Goal: Information Seeking & Learning: Learn about a topic

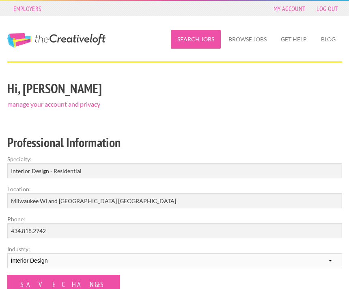
click at [199, 42] on link "Search Jobs" at bounding box center [196, 39] width 50 height 19
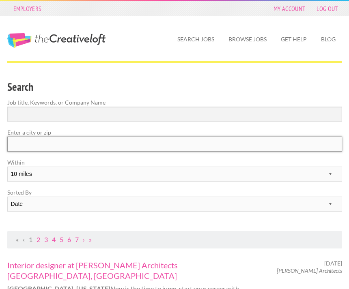
click at [54, 142] on input "text" at bounding box center [174, 144] width 335 height 15
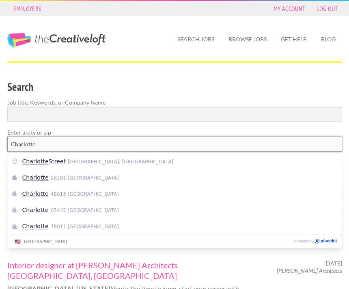
type input "Charlotte"
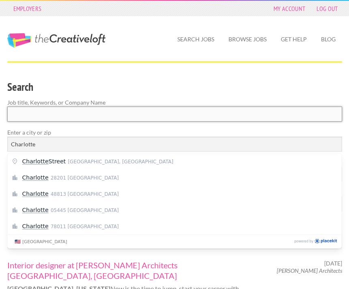
click at [236, 117] on input "Search" at bounding box center [174, 114] width 335 height 15
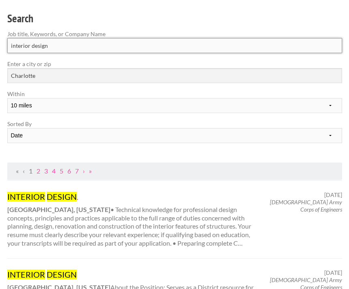
scroll to position [72, 0]
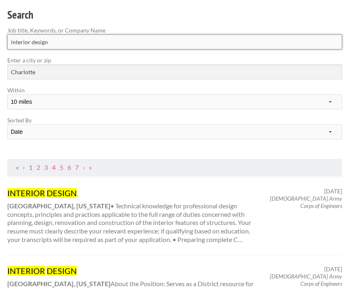
type input "interior design"
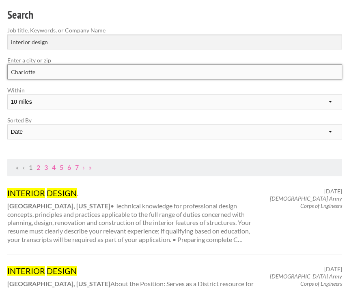
click at [69, 73] on input "Charlotte" at bounding box center [174, 72] width 335 height 15
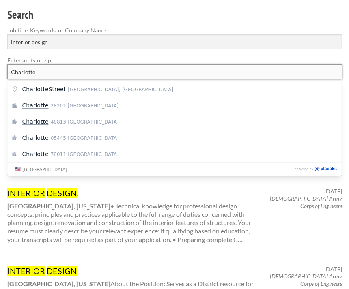
scroll to position [72, 0]
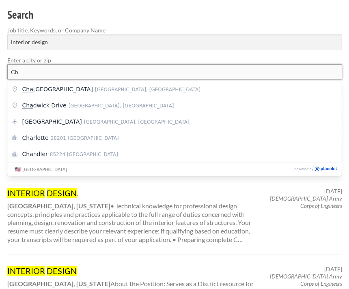
type input "C"
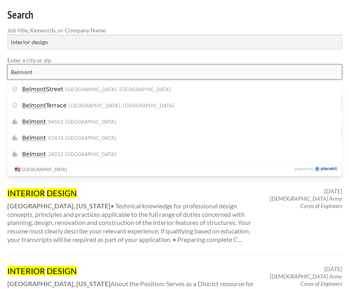
type input "Belmont"
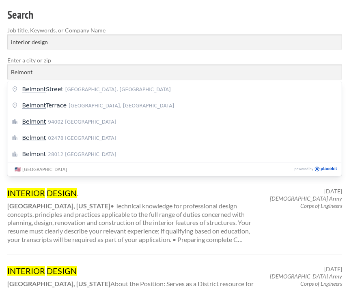
click at [41, 154] on mark "Belmont" at bounding box center [34, 154] width 24 height 6
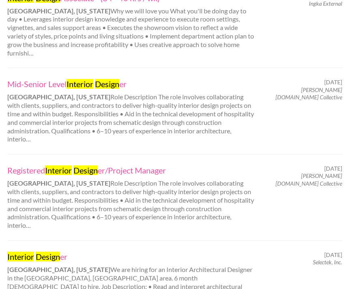
scroll to position [347, 0]
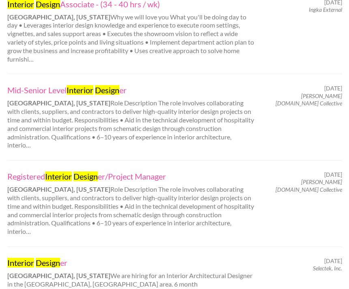
click at [85, 193] on div "Registered Interior Design er/Project Manager Belmont, North Carolina Role Desc…" at bounding box center [131, 204] width 262 height 65
click at [139, 172] on link "Registered Interior Design er/Project Manager" at bounding box center [131, 177] width 248 height 11
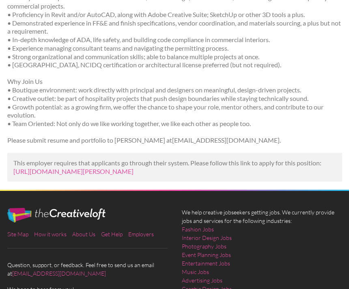
scroll to position [390, 0]
click at [134, 168] on link "https://www.linkedin.com/jobs/view/registered-interior-designer-project-manager…" at bounding box center [73, 172] width 120 height 8
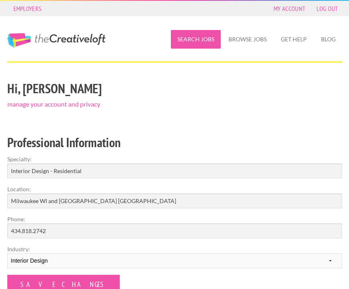
click at [193, 40] on link "Search Jobs" at bounding box center [196, 39] width 50 height 19
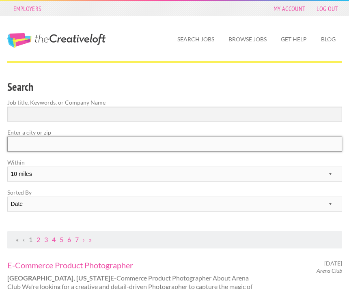
click at [35, 151] on input "text" at bounding box center [174, 144] width 335 height 15
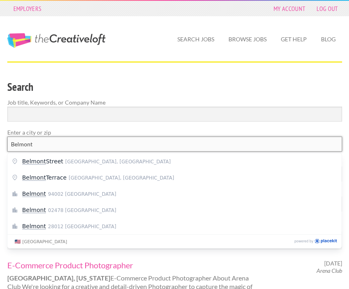
type input "Belmont"
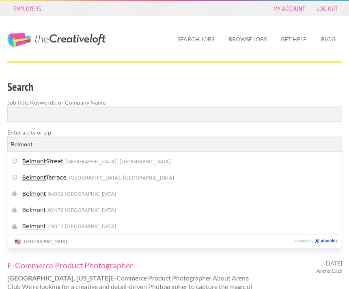
click at [45, 227] on span "Belmont 28012 United States of America" at bounding box center [174, 227] width 304 height 8
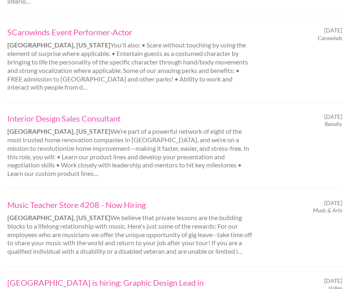
scroll to position [406, 0]
click at [81, 114] on link "Interior Design Sales Consultant" at bounding box center [131, 118] width 248 height 11
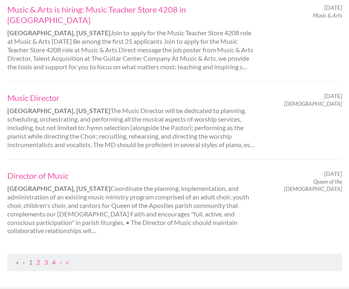
scroll to position [863, 0]
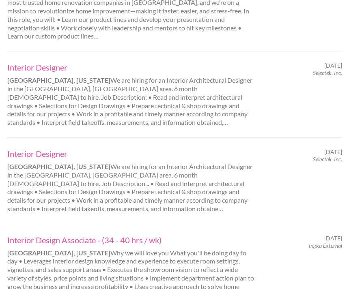
scroll to position [457, 0]
click at [44, 62] on link "Interior Designer" at bounding box center [131, 67] width 248 height 11
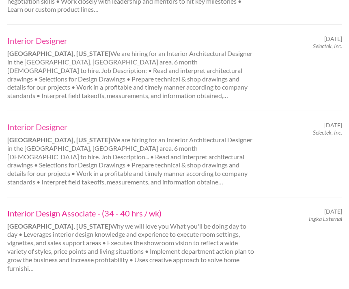
click at [58, 209] on link "Interior Design Associate - (34 - 40 hrs / wk)" at bounding box center [131, 214] width 248 height 11
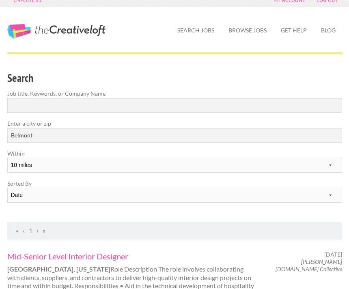
scroll to position [0, 0]
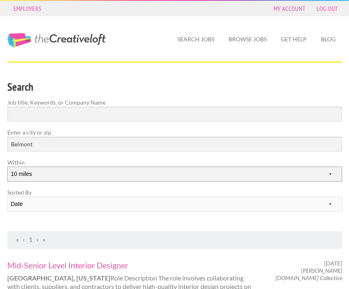
click at [325, 178] on select "10 miles 20 miles 50 miles 100 miles 200 miles 300 miles 400 miles 500 miles" at bounding box center [174, 174] width 335 height 15
select select "20"
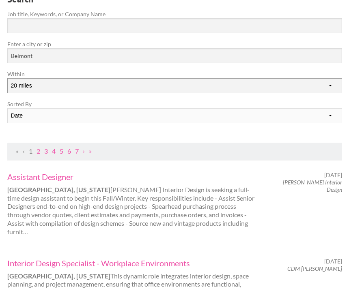
scroll to position [93, 0]
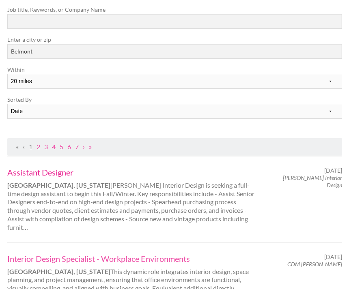
click at [44, 170] on link "Assistant Designer" at bounding box center [131, 172] width 248 height 11
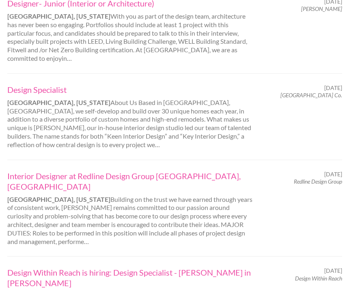
scroll to position [678, 0]
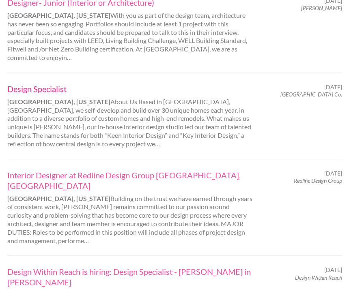
click at [47, 84] on link "Design Specialist" at bounding box center [131, 89] width 248 height 11
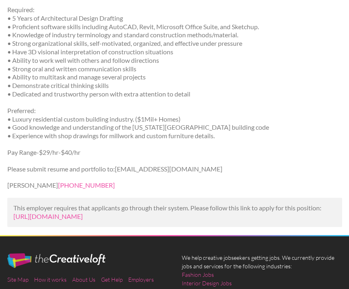
scroll to position [277, 0]
click at [83, 213] on link "[URL][DOMAIN_NAME]" at bounding box center [47, 217] width 69 height 8
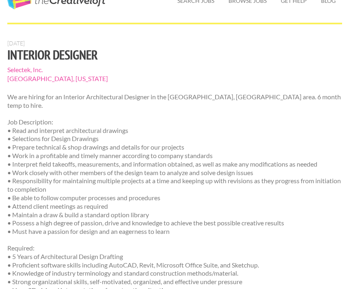
scroll to position [0, 0]
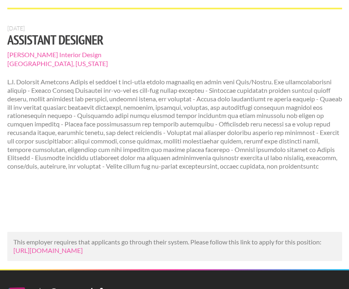
scroll to position [53, 0]
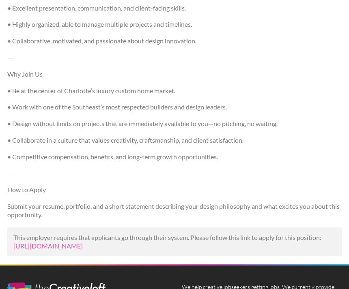
scroll to position [710, 0]
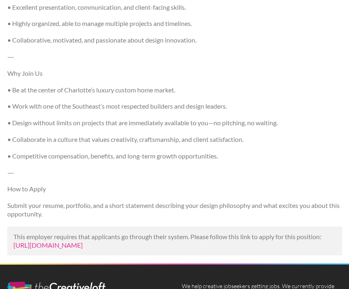
click at [83, 242] on link "[URL][DOMAIN_NAME]" at bounding box center [47, 246] width 69 height 8
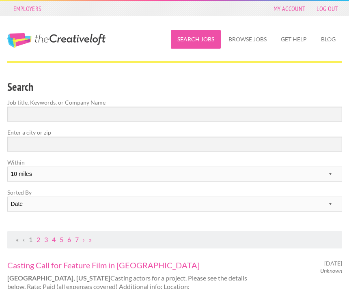
click at [192, 35] on link "Search Jobs" at bounding box center [196, 39] width 50 height 19
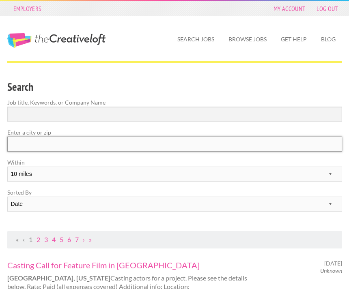
click at [44, 144] on input "text" at bounding box center [174, 144] width 335 height 15
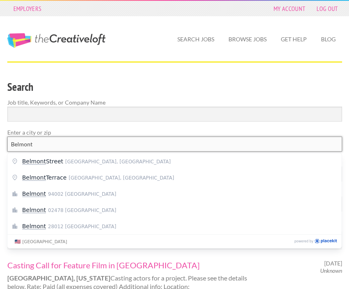
type input "Belmont"
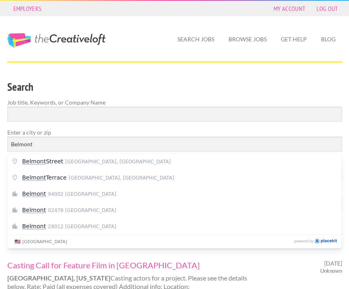
click at [36, 226] on mark "Belmont" at bounding box center [34, 226] width 24 height 6
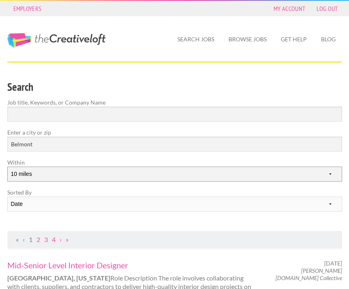
click at [46, 175] on select "10 miles 20 miles 50 miles 100 miles 200 miles 300 miles 400 miles 500 miles" at bounding box center [174, 174] width 335 height 15
select select "20"
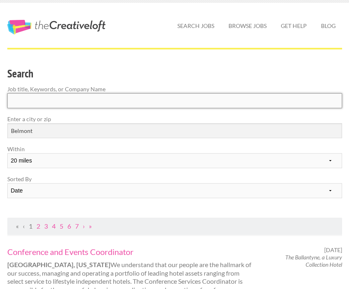
click at [76, 96] on input "Search" at bounding box center [174, 101] width 335 height 15
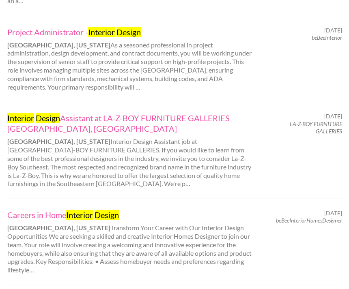
scroll to position [398, 0]
type input "interior design"
click at [68, 113] on link "Interior Design Assistant at LA-Z-BOY FURNITURE GALLERIES Charlotte, NC" at bounding box center [131, 123] width 248 height 21
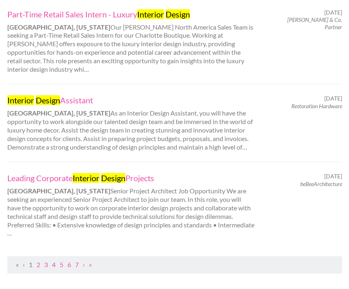
scroll to position [850, 0]
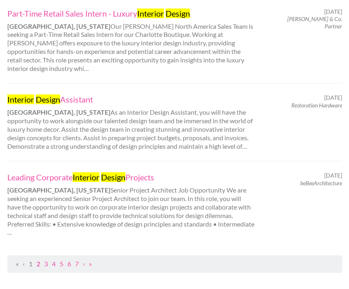
click at [39, 261] on link "2" at bounding box center [39, 265] width 4 height 8
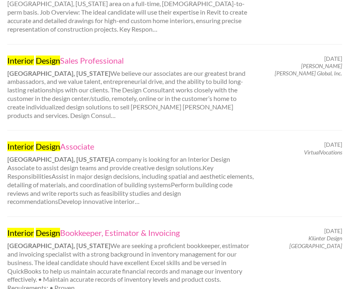
scroll to position [804, 0]
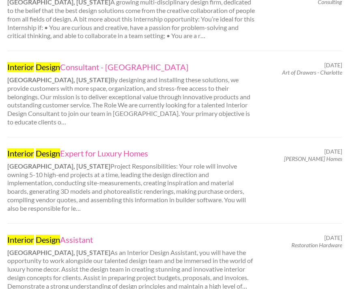
scroll to position [624, 0]
click at [86, 148] on link "Interior Design Expert for Luxury Homes" at bounding box center [131, 153] width 248 height 11
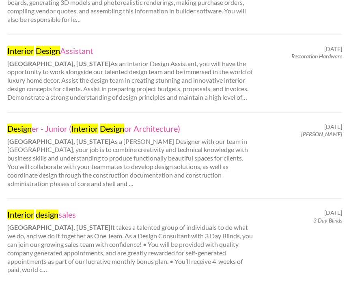
scroll to position [813, 0]
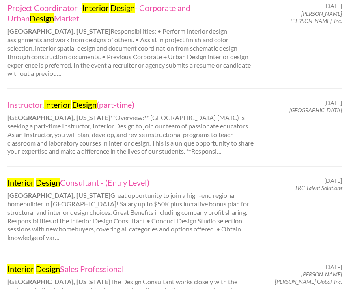
scroll to position [786, 0]
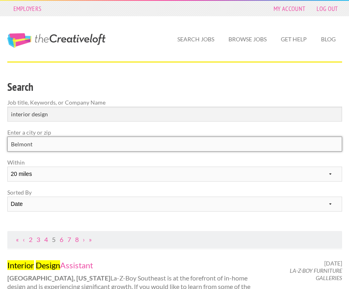
click at [58, 144] on input "Belmont" at bounding box center [174, 144] width 335 height 15
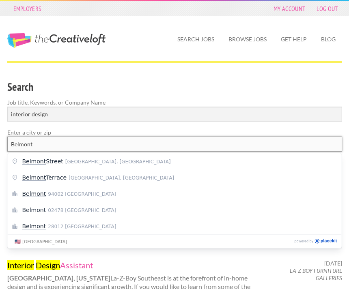
type input "Belmont"
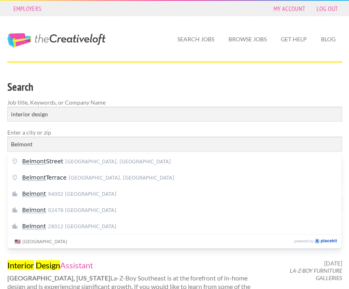
click at [58, 227] on span "28012 United States of America" at bounding box center [82, 227] width 68 height 6
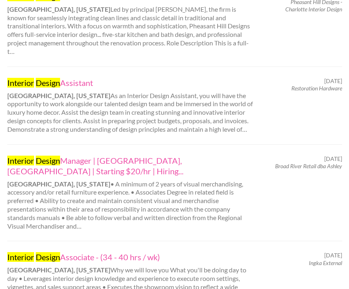
scroll to position [771, 0]
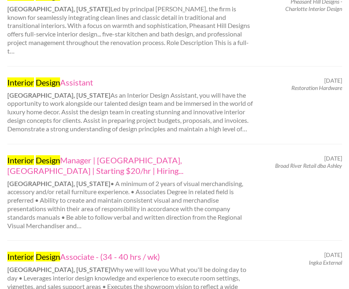
click at [70, 266] on strong "[GEOGRAPHIC_DATA], [US_STATE]" at bounding box center [58, 270] width 103 height 8
click at [84, 252] on link "Interior Design Associate - (34 - 40 hrs / wk)" at bounding box center [131, 257] width 248 height 11
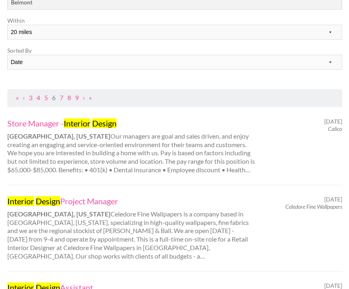
scroll to position [144, 0]
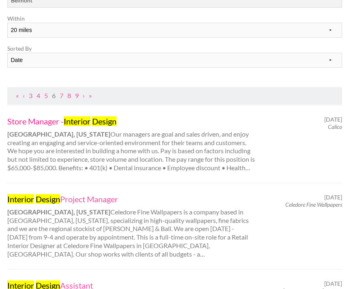
click at [34, 125] on link "Store Manager - Interior Design" at bounding box center [131, 121] width 248 height 11
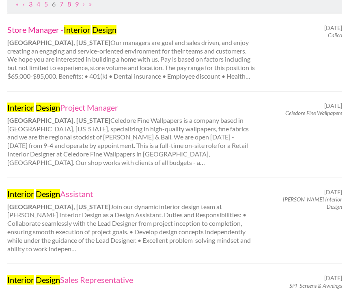
scroll to position [237, 0]
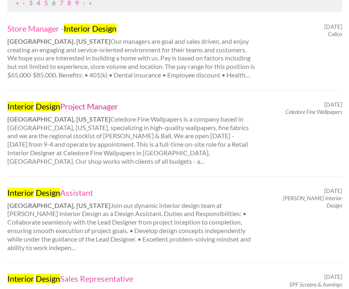
click at [88, 103] on link "Interior Design Project Manager" at bounding box center [131, 106] width 248 height 11
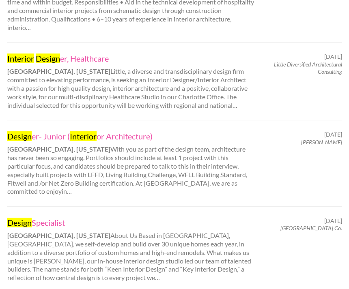
scroll to position [803, 0]
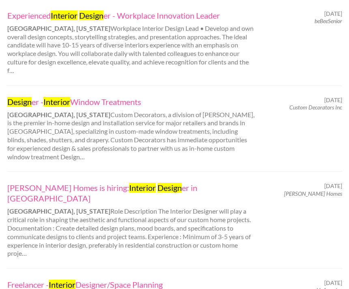
scroll to position [430, 0]
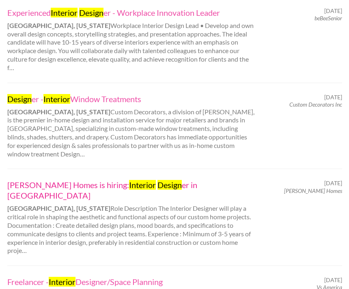
click at [129, 185] on mark "Interior" at bounding box center [142, 185] width 27 height 10
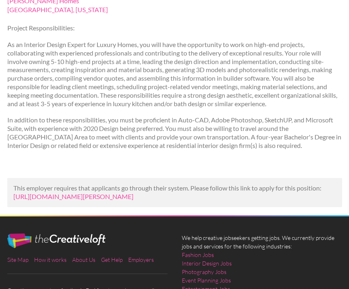
scroll to position [108, 0]
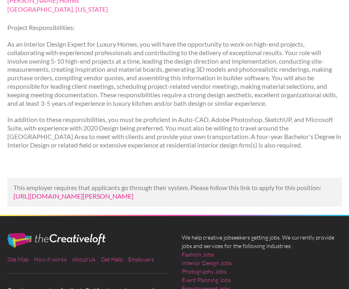
click at [134, 200] on link "[URL][DOMAIN_NAME][PERSON_NAME]" at bounding box center [73, 196] width 120 height 8
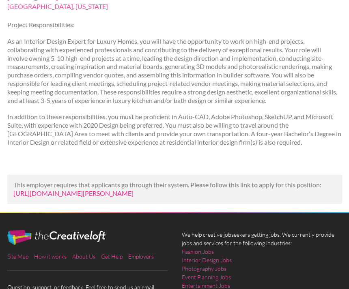
scroll to position [0, 0]
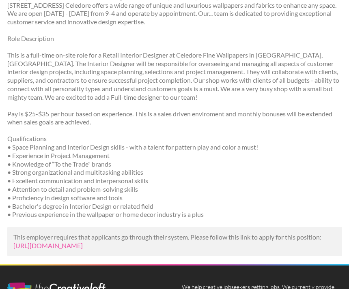
scroll to position [166, 0]
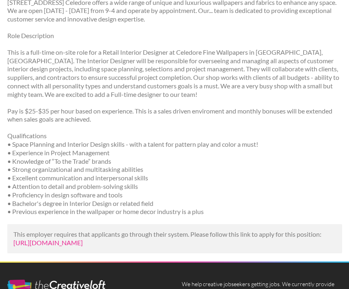
click at [83, 240] on link "[URL][DOMAIN_NAME]" at bounding box center [47, 244] width 69 height 8
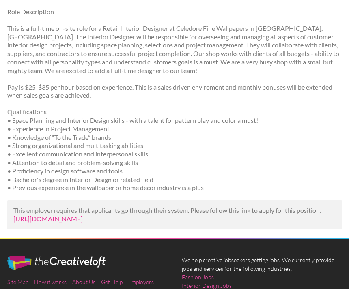
scroll to position [193, 0]
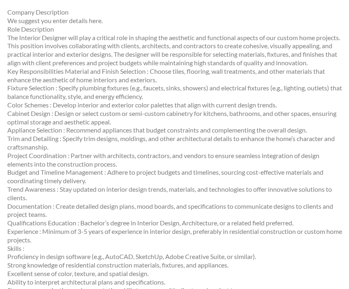
scroll to position [138, 0]
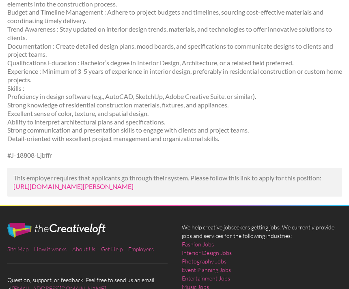
click at [134, 183] on link "[URL][DOMAIN_NAME][PERSON_NAME]" at bounding box center [73, 187] width 120 height 8
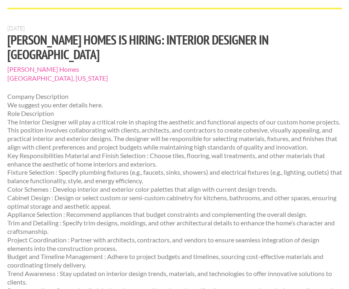
scroll to position [0, 0]
